Goal: Use online tool/utility: Utilize a website feature to perform a specific function

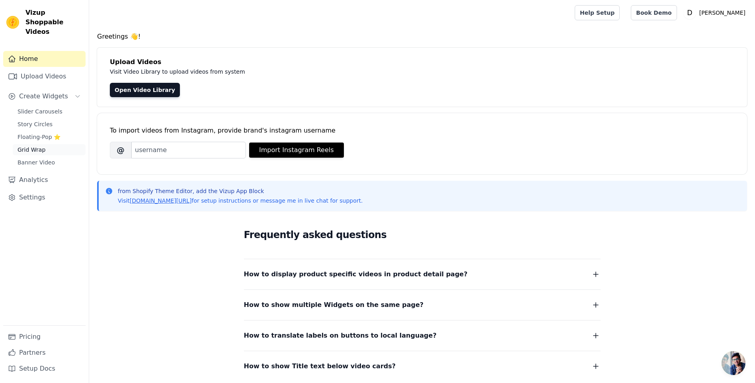
click at [31, 146] on span "Grid Wrap" at bounding box center [32, 150] width 28 height 8
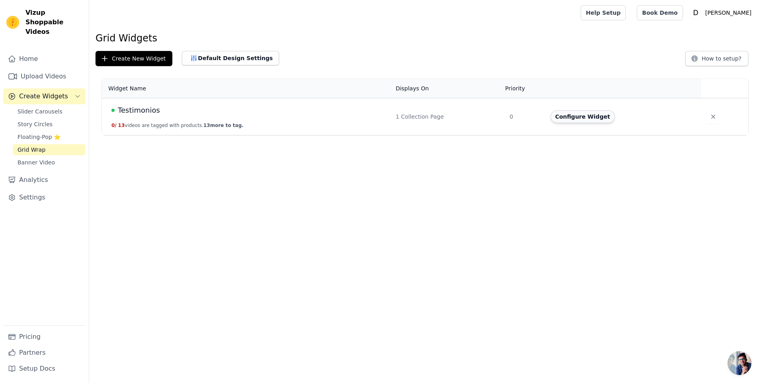
click at [571, 117] on button "Configure Widget" at bounding box center [583, 116] width 65 height 13
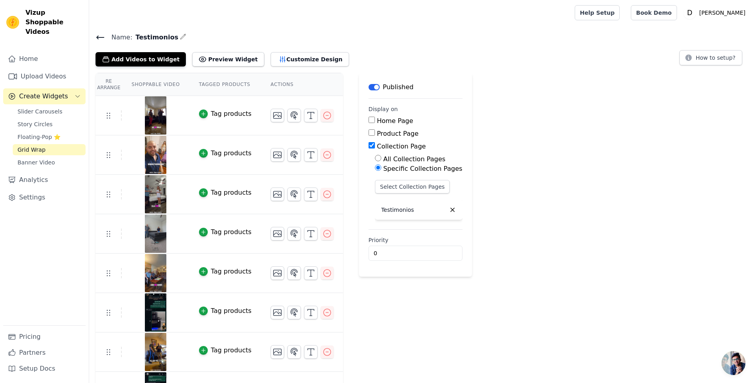
click at [369, 119] on input "Home Page" at bounding box center [372, 120] width 6 height 6
checkbox input "true"
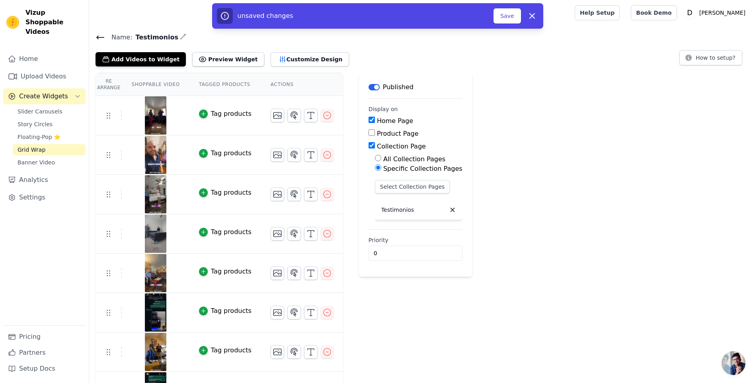
click at [369, 145] on input "Collection Page" at bounding box center [372, 145] width 6 height 6
checkbox input "false"
click at [503, 17] on button "Save" at bounding box center [507, 15] width 27 height 15
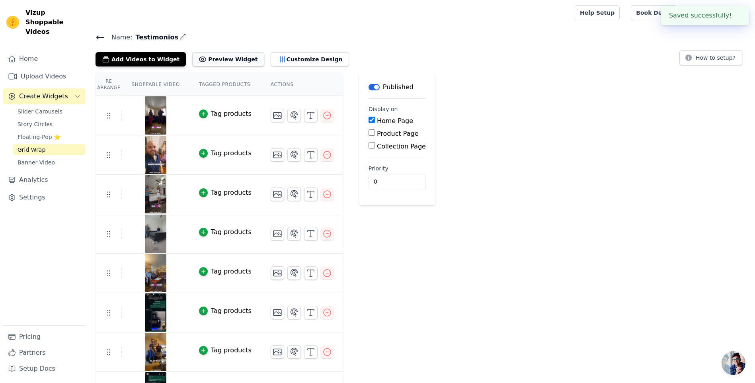
click at [205, 53] on button "Preview Widget" at bounding box center [228, 59] width 72 height 14
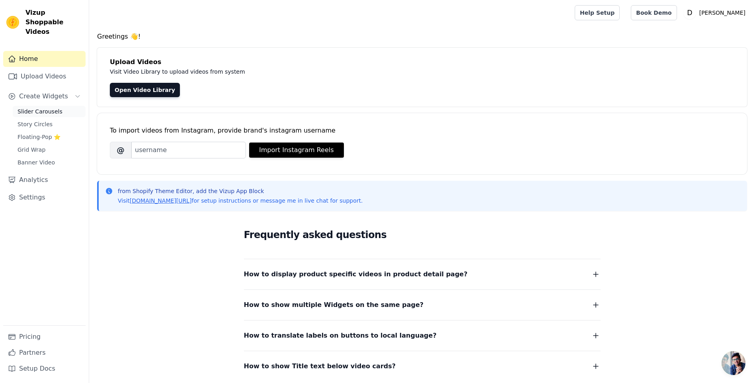
click at [41, 108] on span "Slider Carousels" at bounding box center [40, 112] width 45 height 8
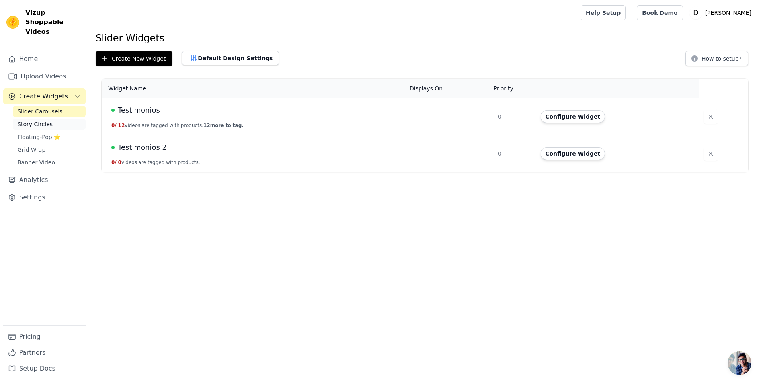
click at [42, 120] on span "Story Circles" at bounding box center [35, 124] width 35 height 8
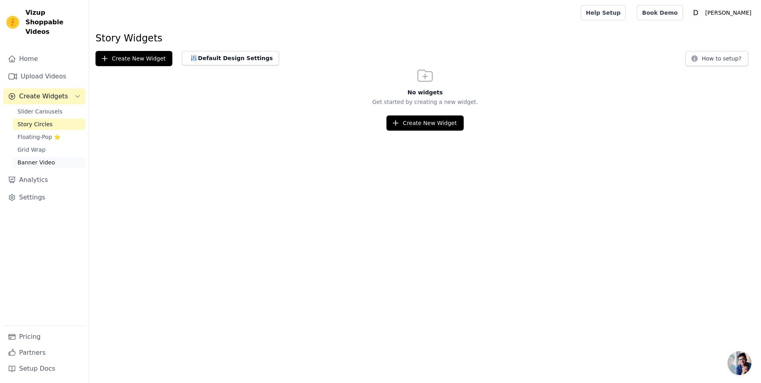
click at [43, 158] on span "Banner Video" at bounding box center [36, 162] width 37 height 8
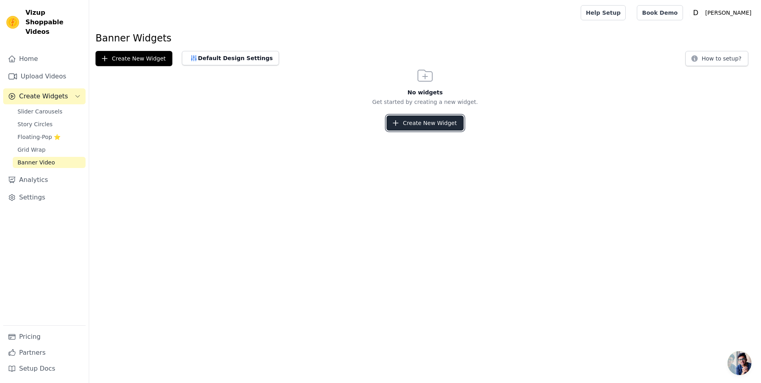
click at [426, 129] on button "Create New Widget" at bounding box center [425, 122] width 77 height 15
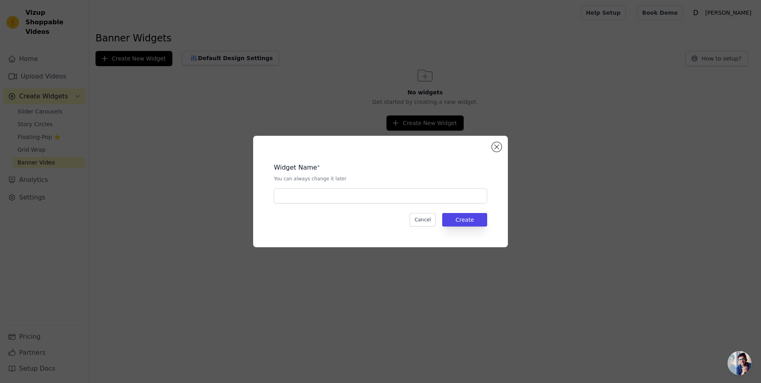
click at [378, 203] on div "Widget Name * You can always change it later Cancel Create" at bounding box center [380, 192] width 229 height 86
click at [379, 197] on input "text" at bounding box center [380, 195] width 213 height 15
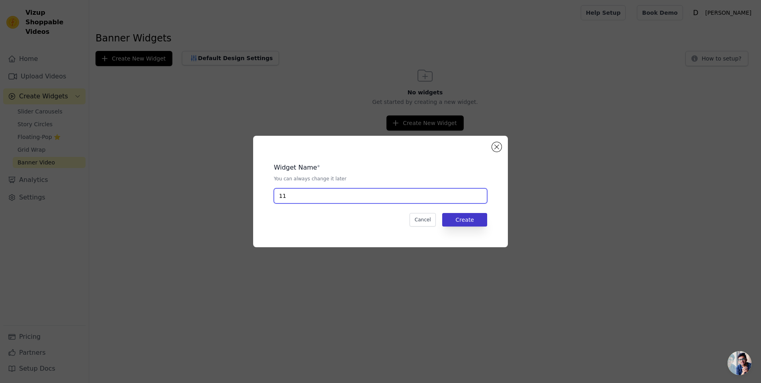
type input "11"
click at [465, 221] on button "Create" at bounding box center [464, 220] width 45 height 14
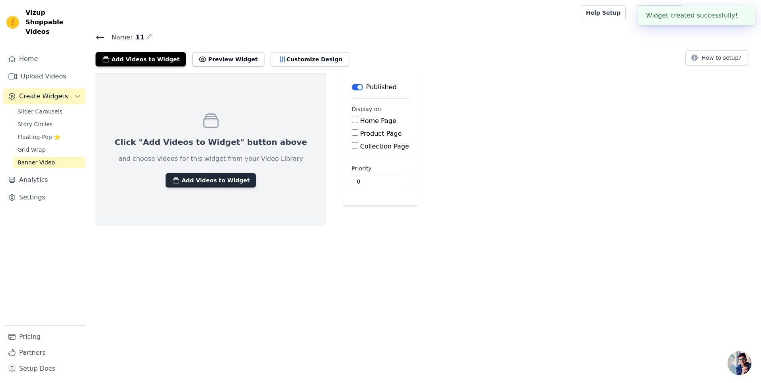
click at [201, 174] on button "Add Videos to Widget" at bounding box center [211, 180] width 90 height 14
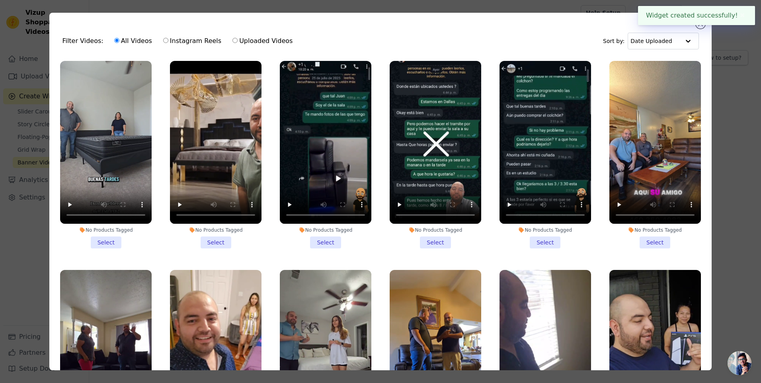
click at [115, 236] on li "No Products Tagged Select" at bounding box center [106, 155] width 92 height 188
click at [0, 0] on input "No Products Tagged Select" at bounding box center [0, 0] width 0 height 0
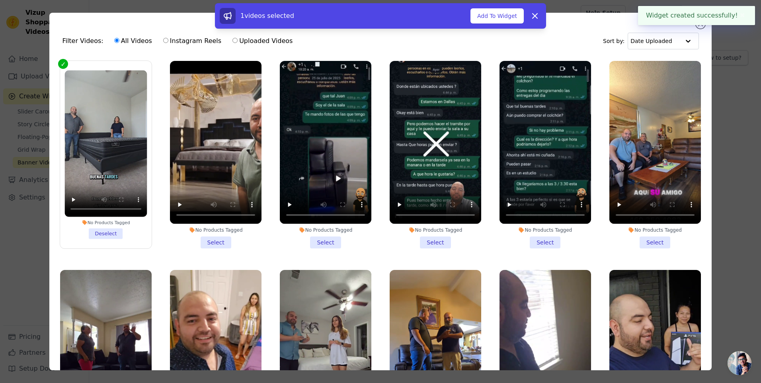
click at [209, 241] on li "No Products Tagged Select" at bounding box center [216, 155] width 92 height 188
click at [0, 0] on input "No Products Tagged Select" at bounding box center [0, 0] width 0 height 0
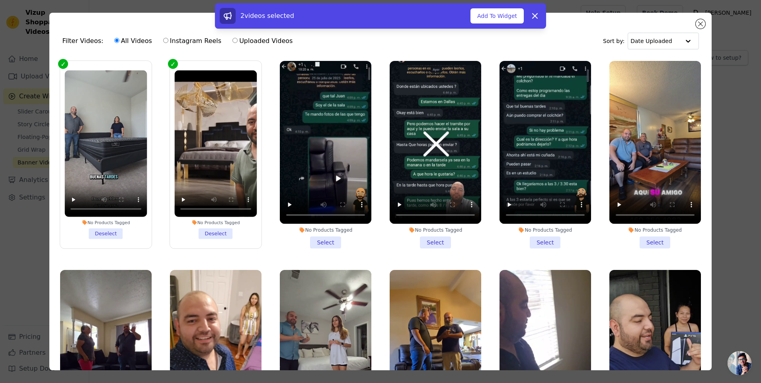
click at [310, 239] on li "No Products Tagged Select" at bounding box center [326, 155] width 92 height 188
click at [0, 0] on input "No Products Tagged Select" at bounding box center [0, 0] width 0 height 0
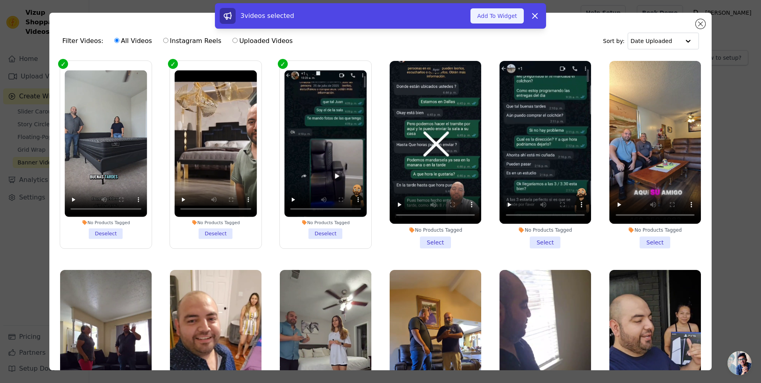
click at [508, 12] on button "Add To Widget" at bounding box center [497, 15] width 53 height 15
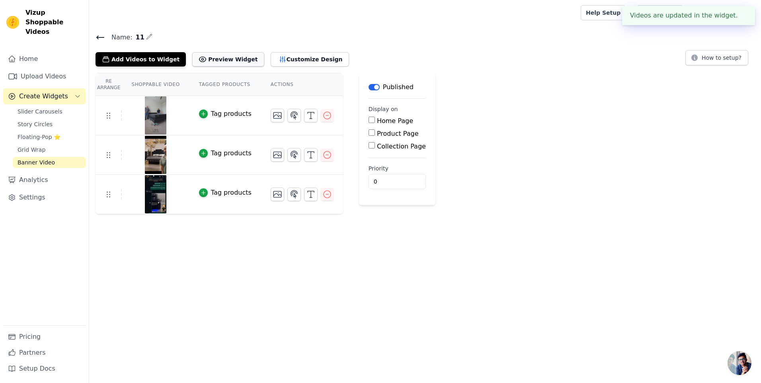
click at [231, 62] on button "Preview Widget" at bounding box center [228, 59] width 72 height 14
click at [369, 88] on button "Label" at bounding box center [374, 87] width 11 height 6
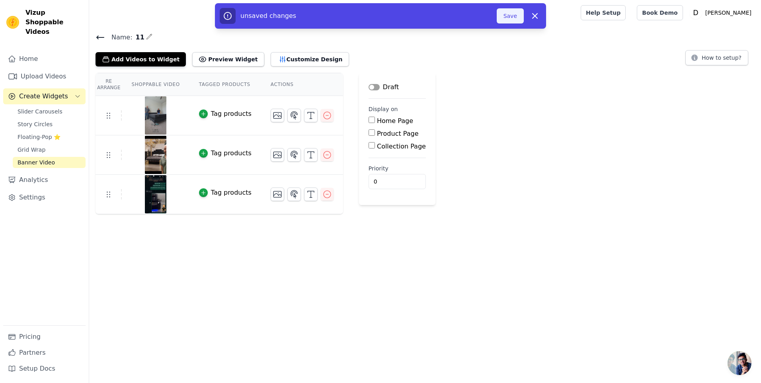
click at [512, 20] on button "Save" at bounding box center [510, 15] width 27 height 15
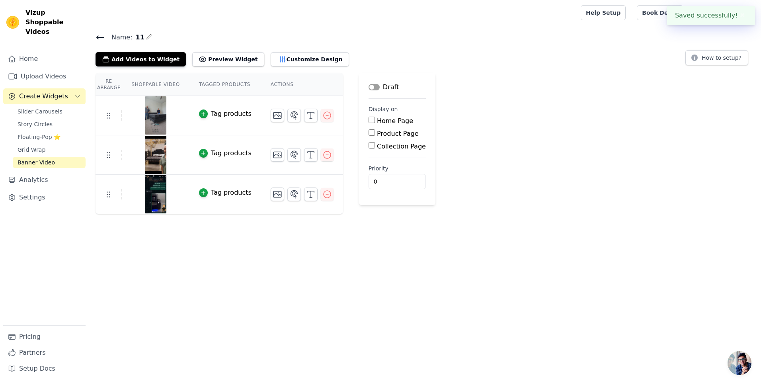
click at [503, 84] on div "Re Arrange Shoppable Video Tagged Products Actions Tag products Tag products Ta…" at bounding box center [425, 143] width 672 height 141
click at [147, 35] on icon "button" at bounding box center [149, 36] width 5 height 5
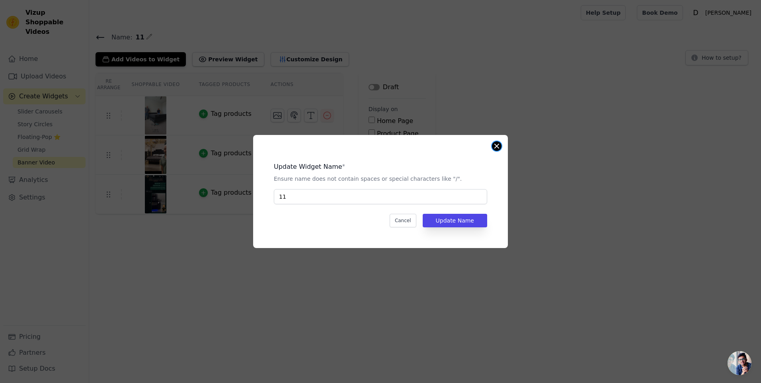
click at [495, 143] on button "Close modal" at bounding box center [497, 146] width 10 height 10
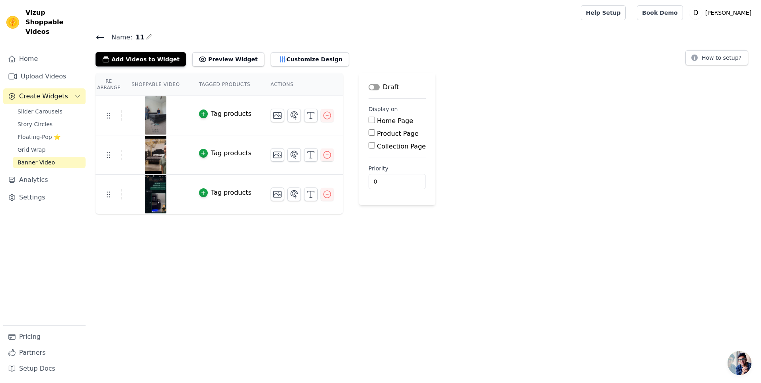
click at [101, 37] on icon at bounding box center [100, 37] width 7 height 3
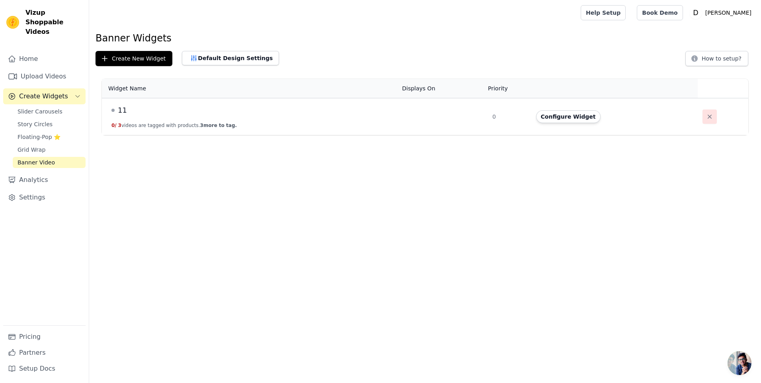
click at [703, 121] on button "button" at bounding box center [710, 117] width 14 height 14
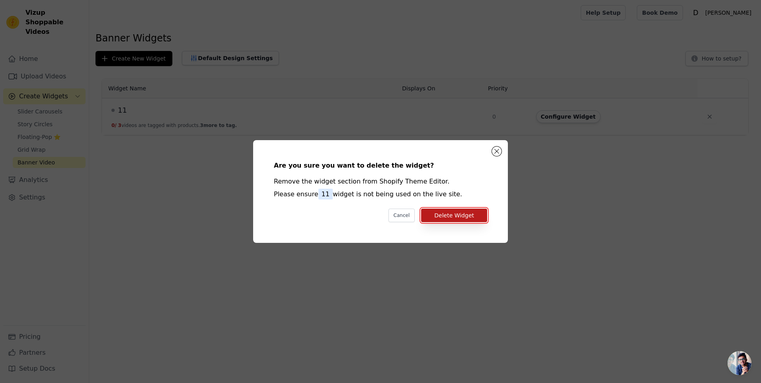
click at [443, 212] on button "Delete Widget" at bounding box center [454, 216] width 66 height 14
